Goal: Information Seeking & Learning: Learn about a topic

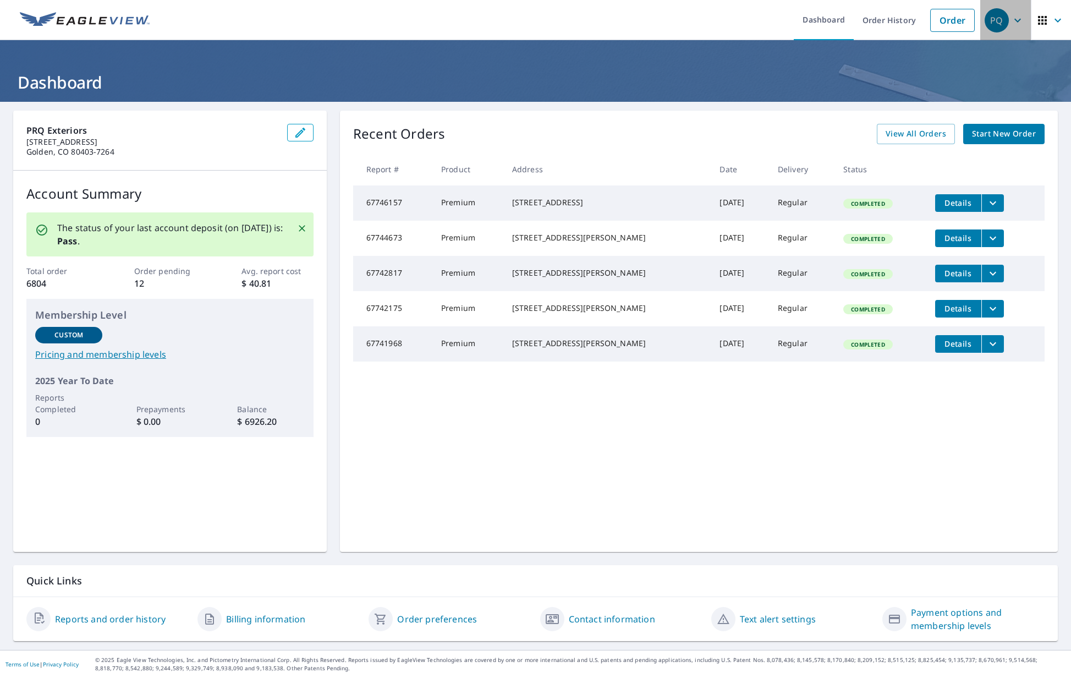
click at [1019, 18] on icon "button" at bounding box center [1017, 20] width 13 height 13
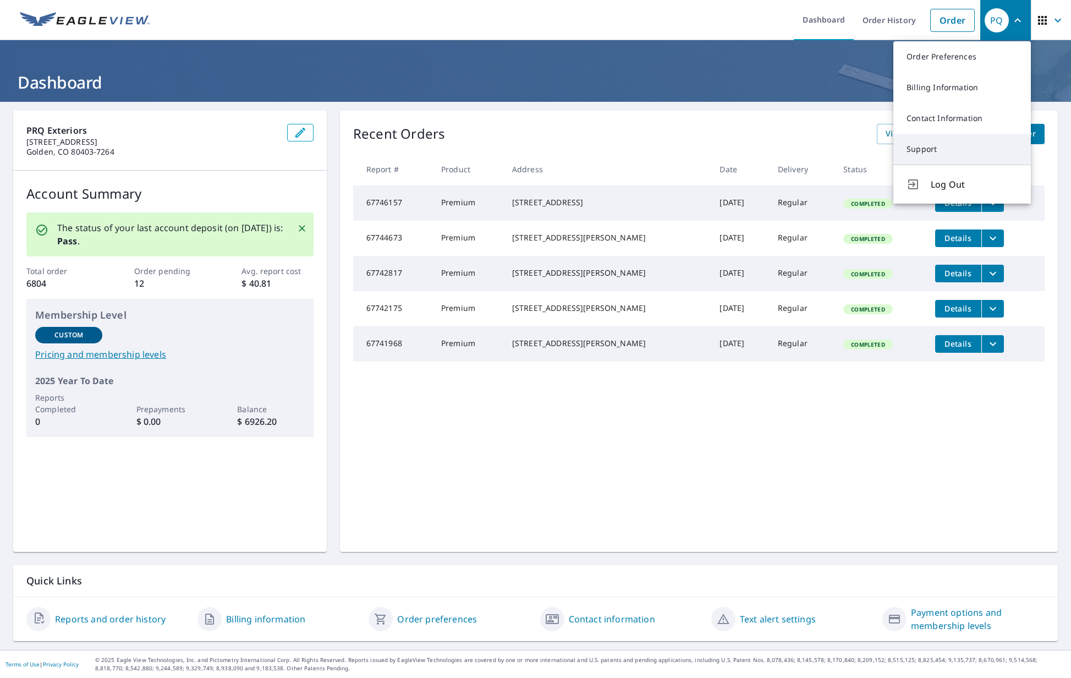
click at [929, 147] on link "Support" at bounding box center [962, 149] width 138 height 31
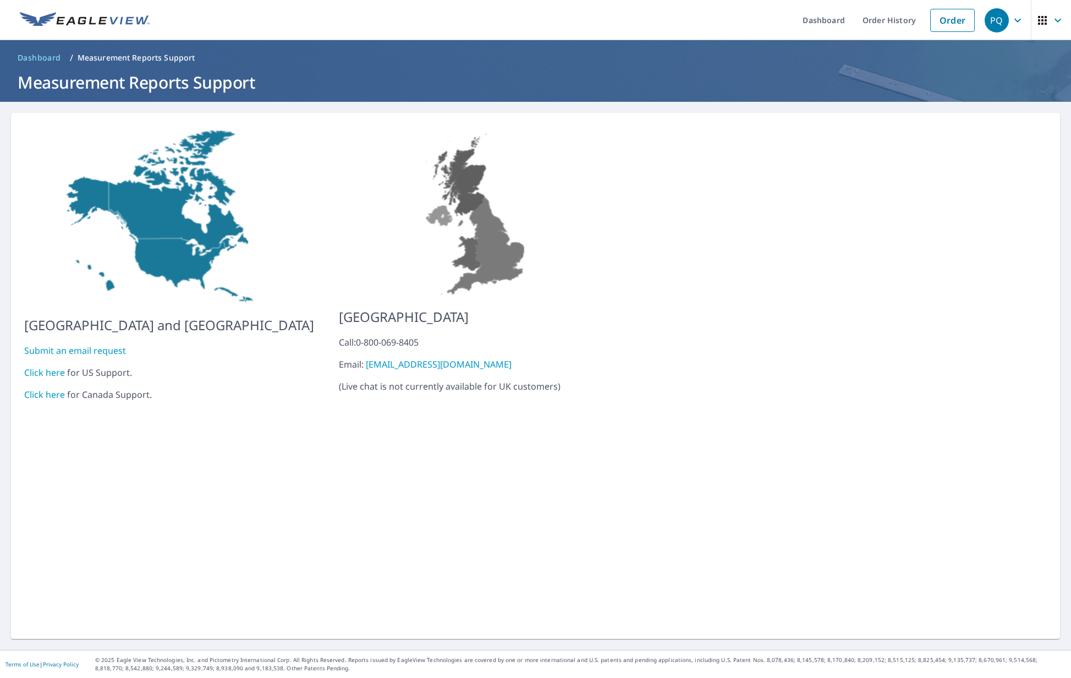
click at [37, 366] on link "Click here" at bounding box center [44, 372] width 41 height 12
